Goal: Task Accomplishment & Management: Manage account settings

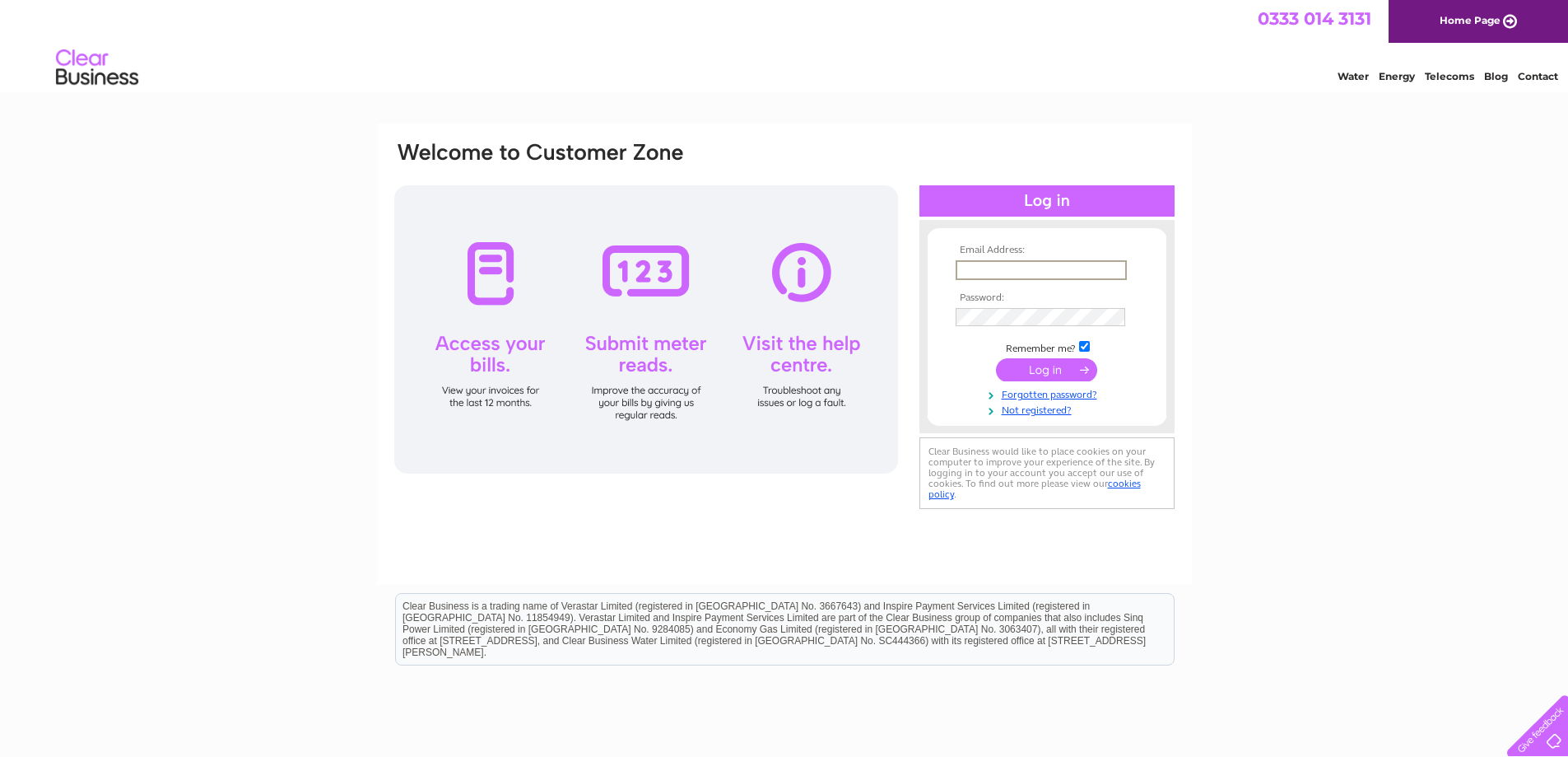
click at [1042, 265] on input "text" at bounding box center [1041, 270] width 171 height 20
type input "mara@clinetix.co.uk"
click at [1044, 374] on input "submit" at bounding box center [1046, 368] width 101 height 23
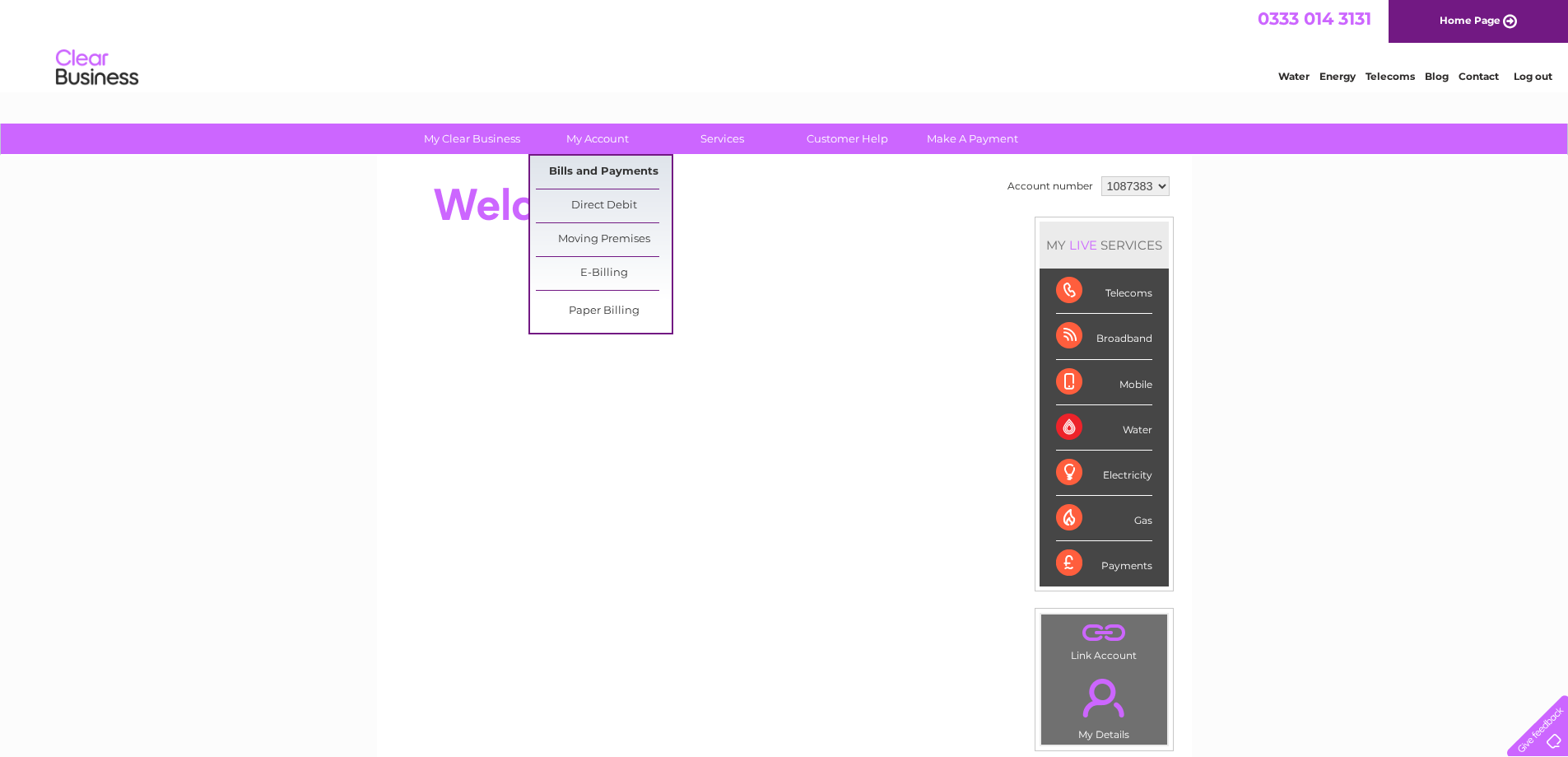
click at [614, 181] on link "Bills and Payments" at bounding box center [603, 172] width 136 height 33
click at [587, 173] on link "Bills and Payments" at bounding box center [603, 172] width 136 height 33
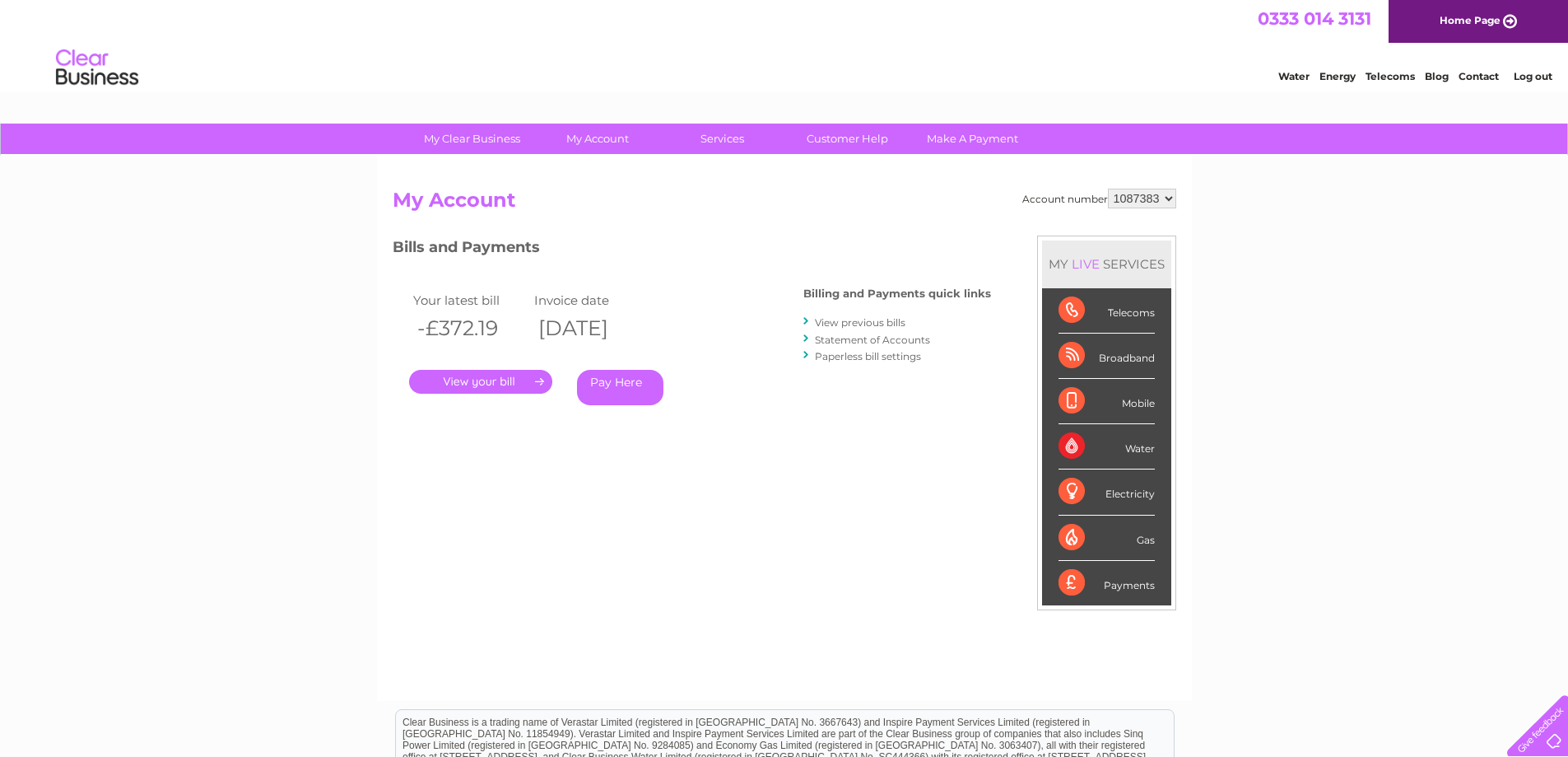
click at [465, 375] on link "." at bounding box center [481, 381] width 143 height 24
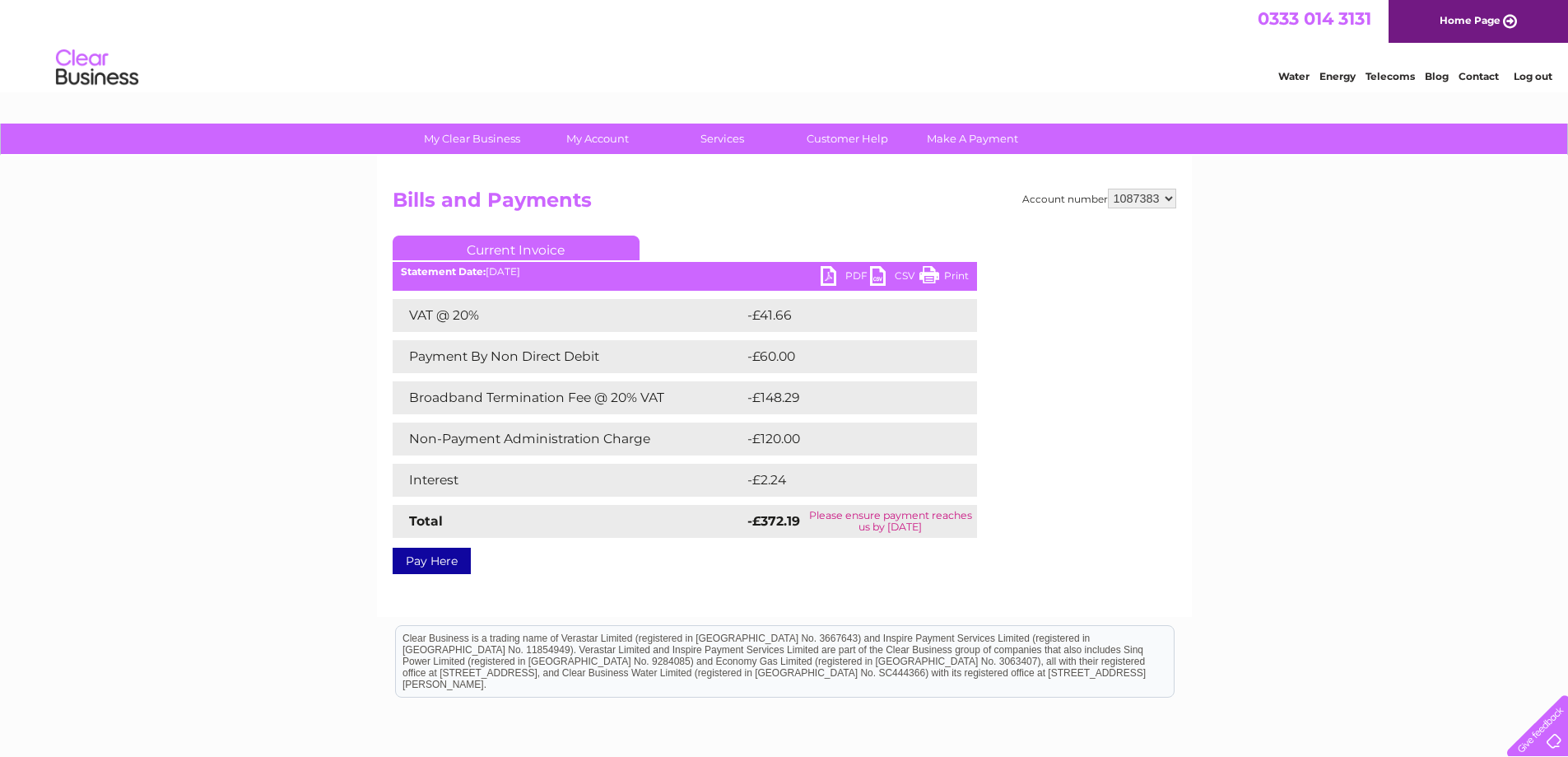
click at [843, 277] on link "PDF" at bounding box center [846, 278] width 49 height 24
click at [1536, 79] on link "Log out" at bounding box center [1533, 76] width 39 height 12
